Goal: Transaction & Acquisition: Purchase product/service

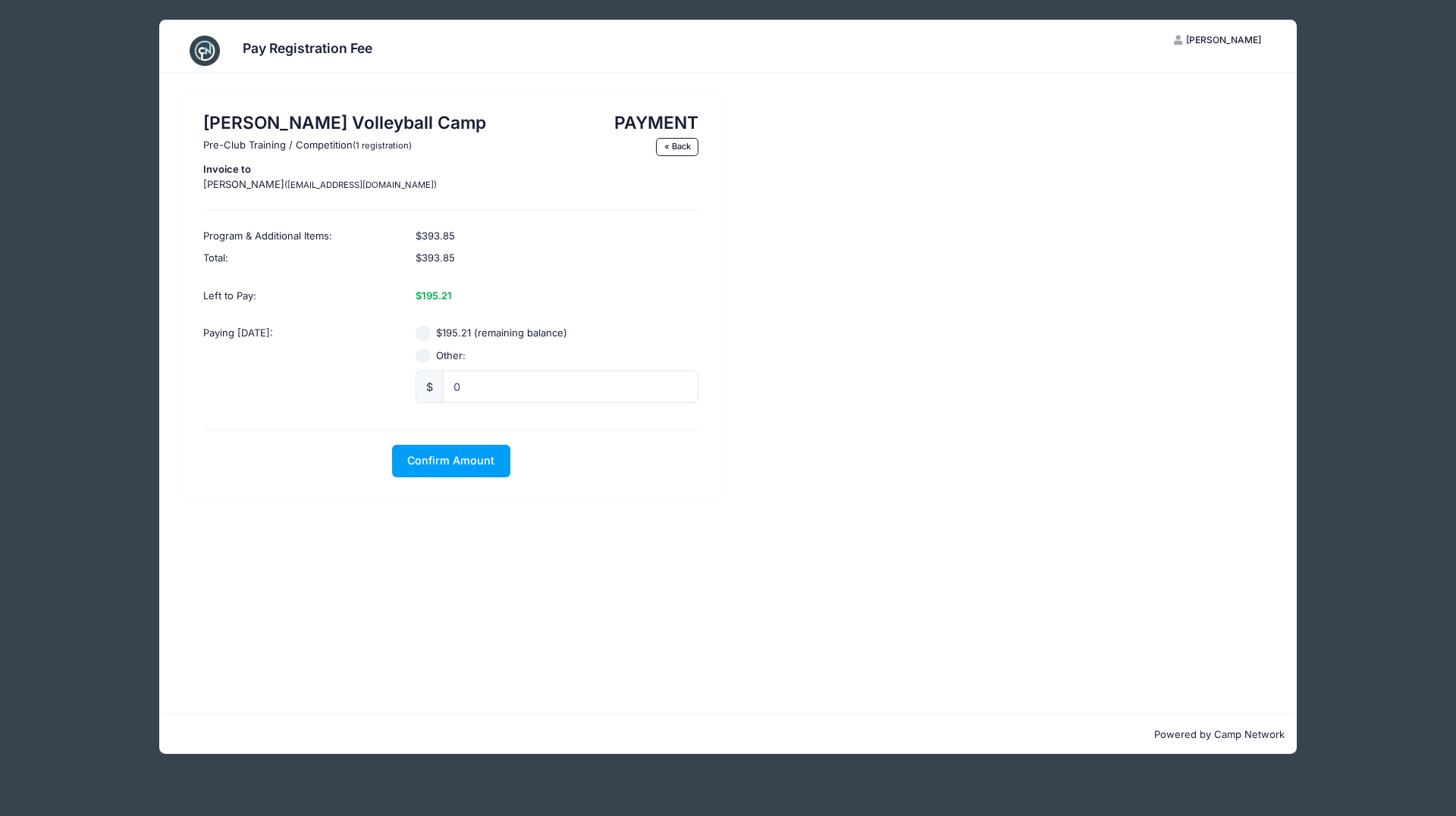
click at [424, 336] on input "$195.21 (remaining balance)" at bounding box center [423, 333] width 15 height 15
radio input "true"
click at [464, 466] on span "Confirm Amount" at bounding box center [451, 461] width 87 height 13
click at [454, 459] on button "Pay with Card" at bounding box center [451, 461] width 104 height 32
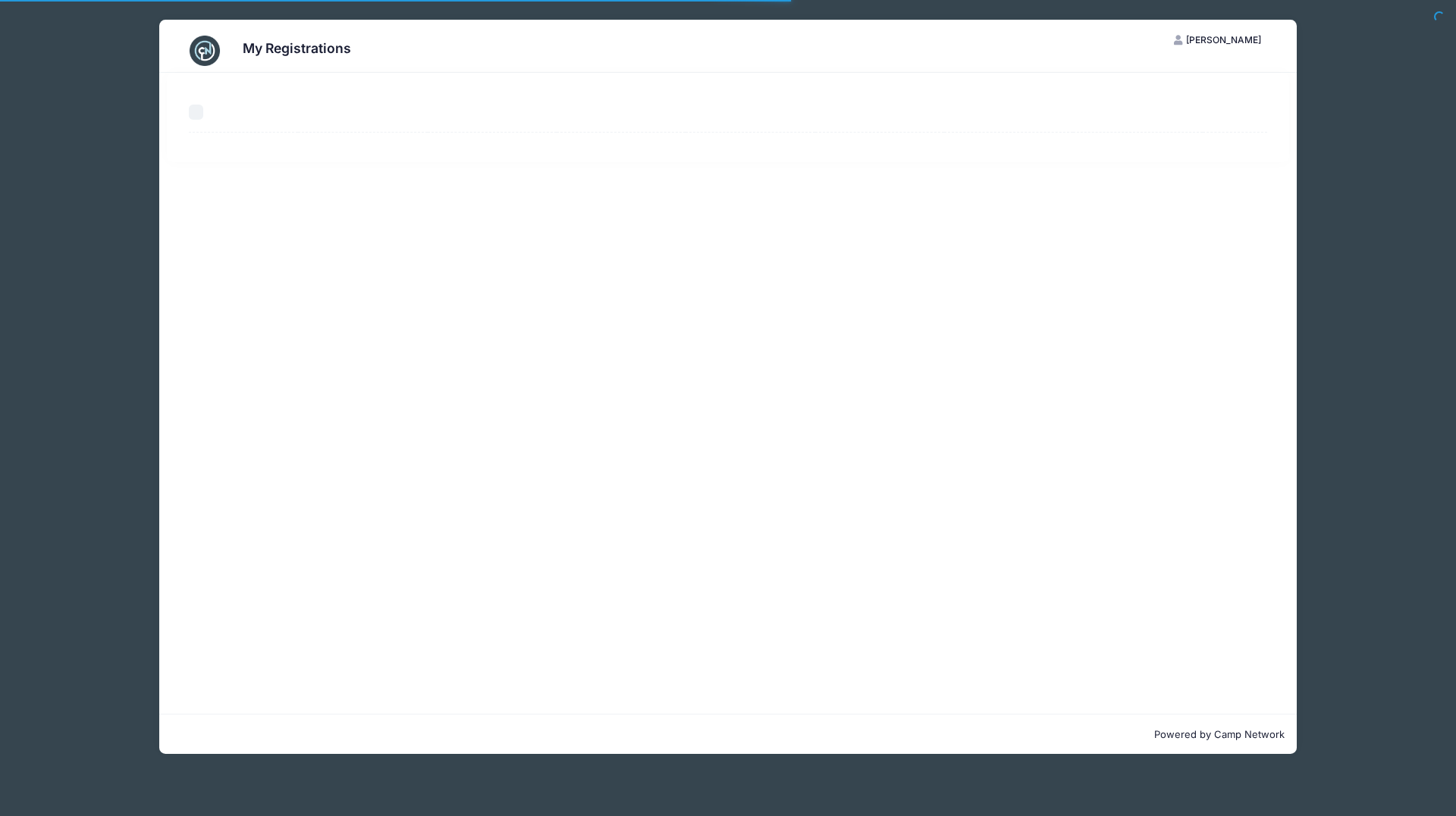
select select "50"
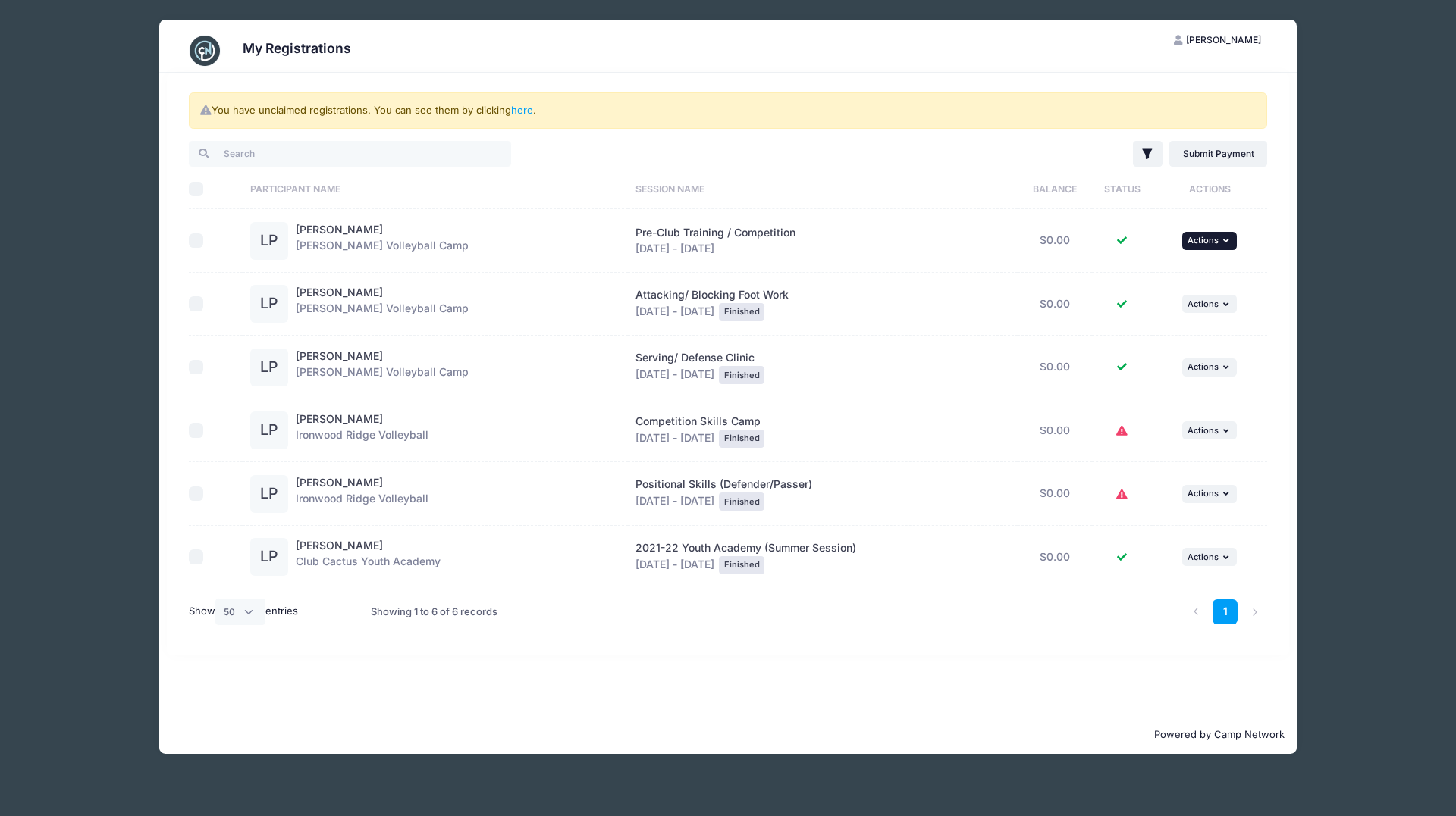
click at [1226, 237] on icon "button" at bounding box center [1227, 241] width 9 height 8
click at [1306, 233] on div "My Registrations LP [PERSON_NAME] My Account Logout You have unclaimed registra…" at bounding box center [728, 387] width 1365 height 773
click at [1232, 427] on button "... Actions" at bounding box center [1209, 431] width 55 height 19
click at [522, 109] on link "here" at bounding box center [522, 109] width 22 height 12
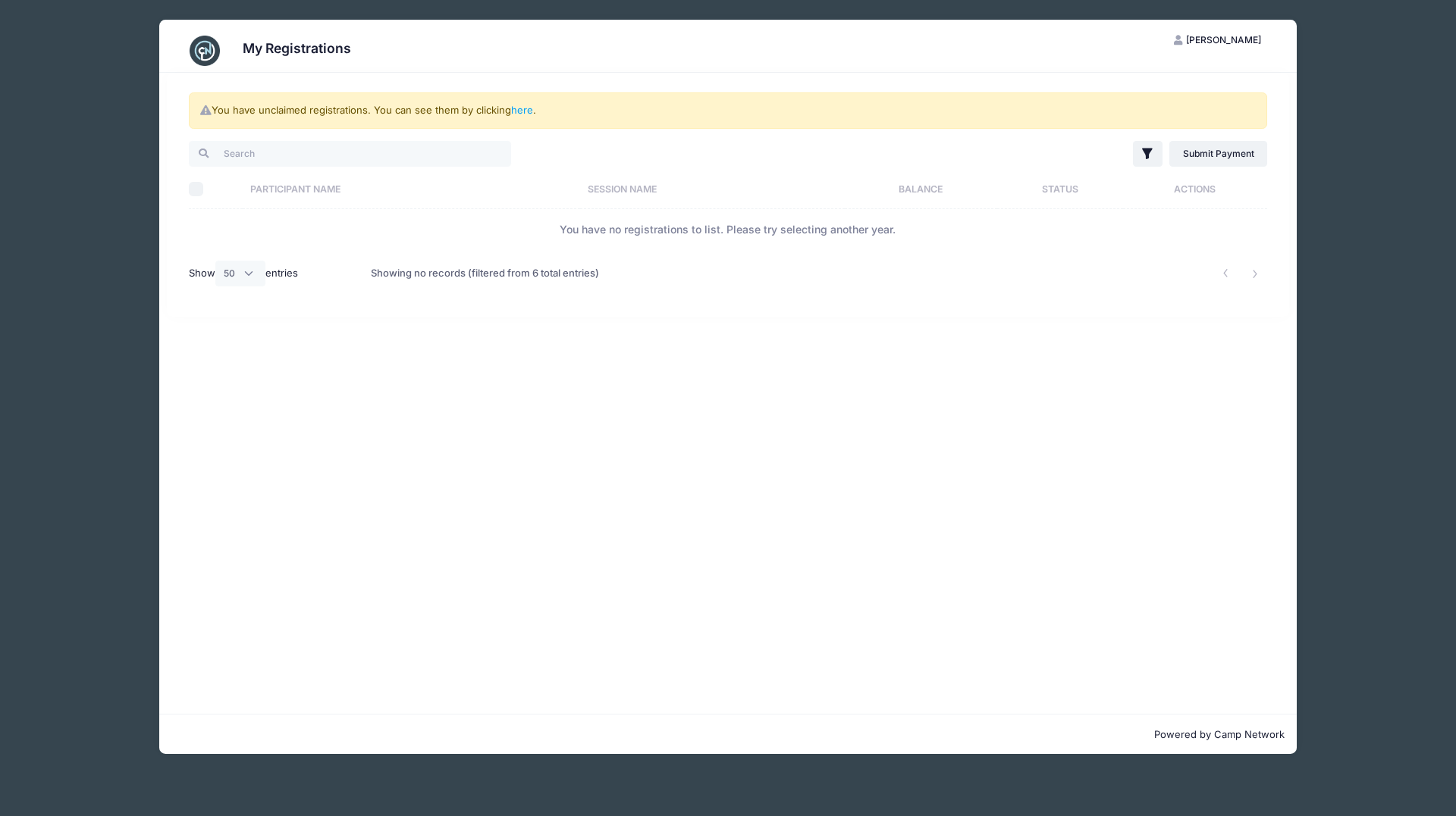
click at [758, 421] on div "You have unclaimed registrations. You can see them by clicking here . Filter Fi…" at bounding box center [728, 393] width 1138 height 641
click at [529, 110] on link "here" at bounding box center [522, 109] width 22 height 12
